Goal: Information Seeking & Learning: Learn about a topic

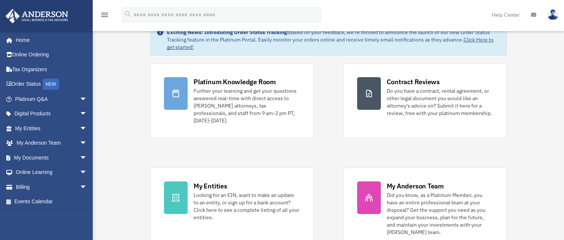
scroll to position [40, 0]
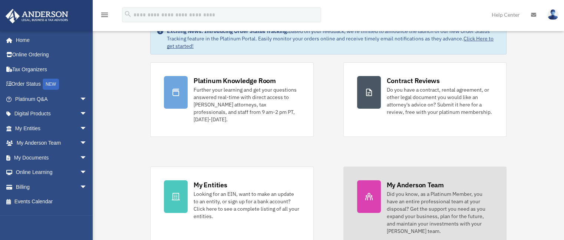
click at [394, 192] on div "Did you know, as a Platinum Member, you have an entire professional team at you…" at bounding box center [440, 212] width 106 height 45
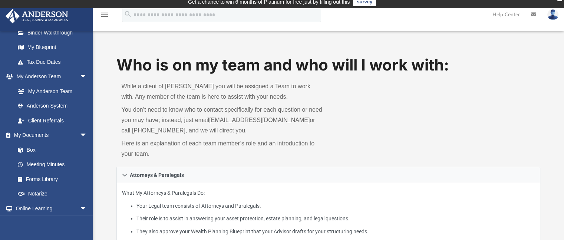
scroll to position [157, 0]
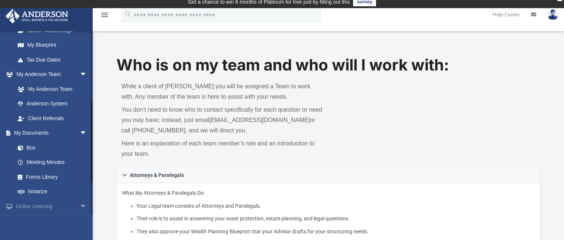
click at [32, 206] on link "Online Learning arrow_drop_down" at bounding box center [51, 206] width 93 height 15
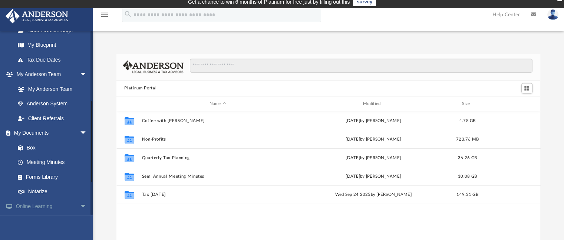
scroll to position [163, 418]
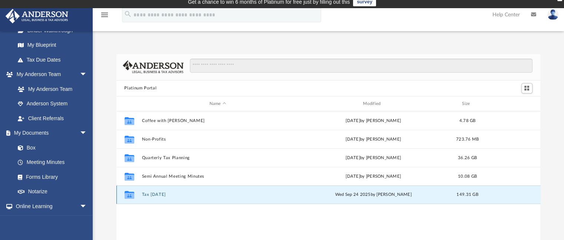
click at [159, 197] on button "Tax [DATE]" at bounding box center [218, 194] width 152 height 5
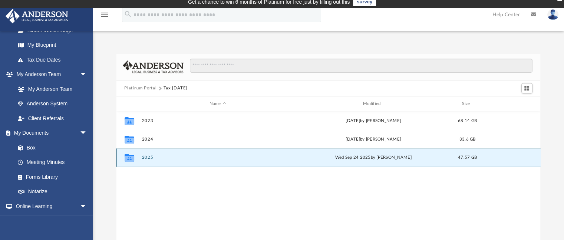
click at [144, 159] on button "2025" at bounding box center [218, 157] width 152 height 5
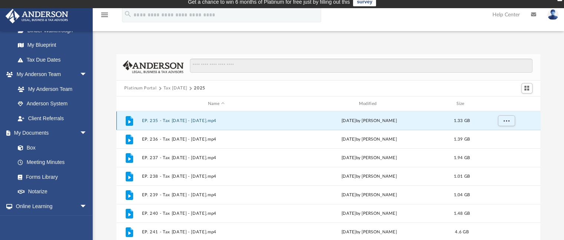
click at [162, 120] on button "EP. 235 - Tax [DATE] - [DATE].mp4" at bounding box center [216, 120] width 149 height 5
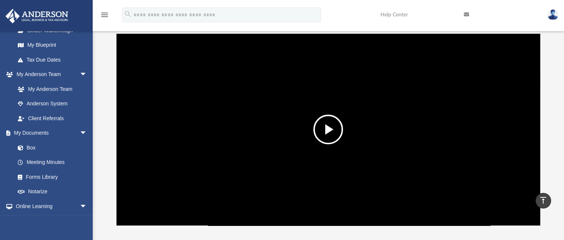
scroll to position [42, 0]
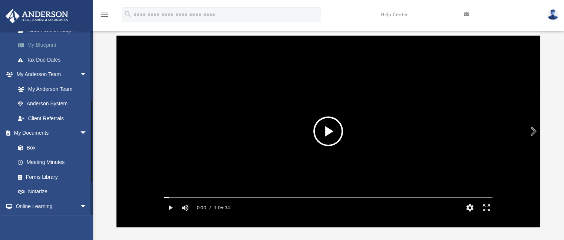
click at [33, 47] on link "My Blueprint" at bounding box center [54, 45] width 88 height 15
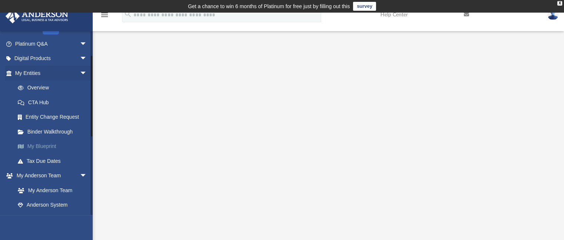
scroll to position [50, 0]
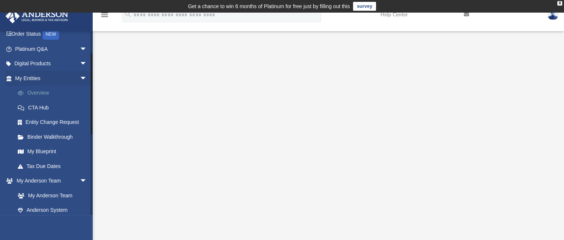
click at [35, 92] on link "Overview" at bounding box center [54, 93] width 88 height 15
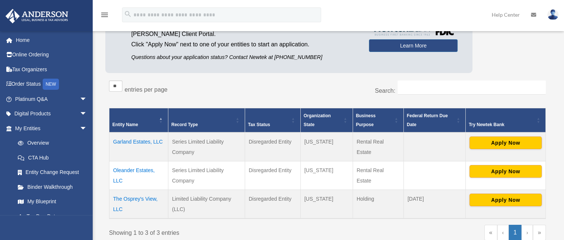
scroll to position [108, 0]
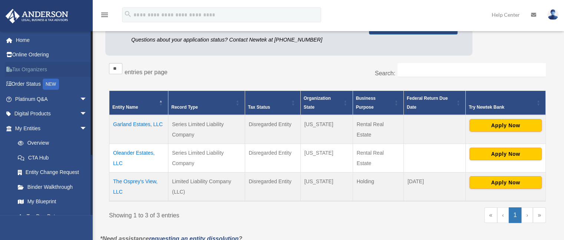
click at [32, 68] on link "Tax Organizers" at bounding box center [51, 69] width 93 height 15
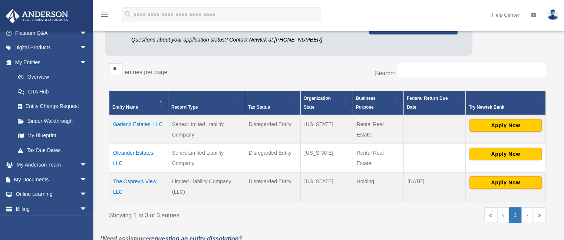
scroll to position [72, 0]
